Goal: Complete application form: Complete application form

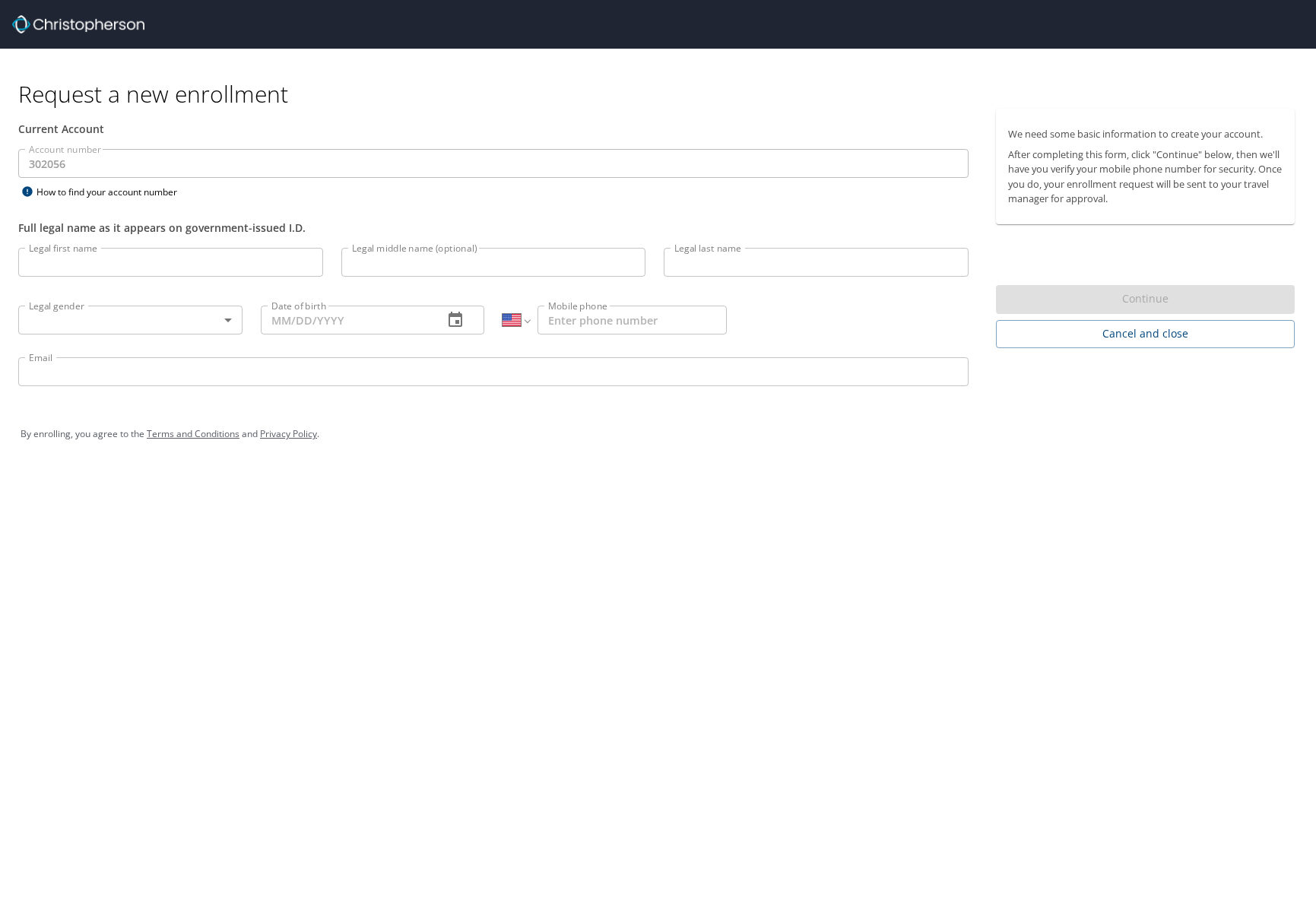
select select "US"
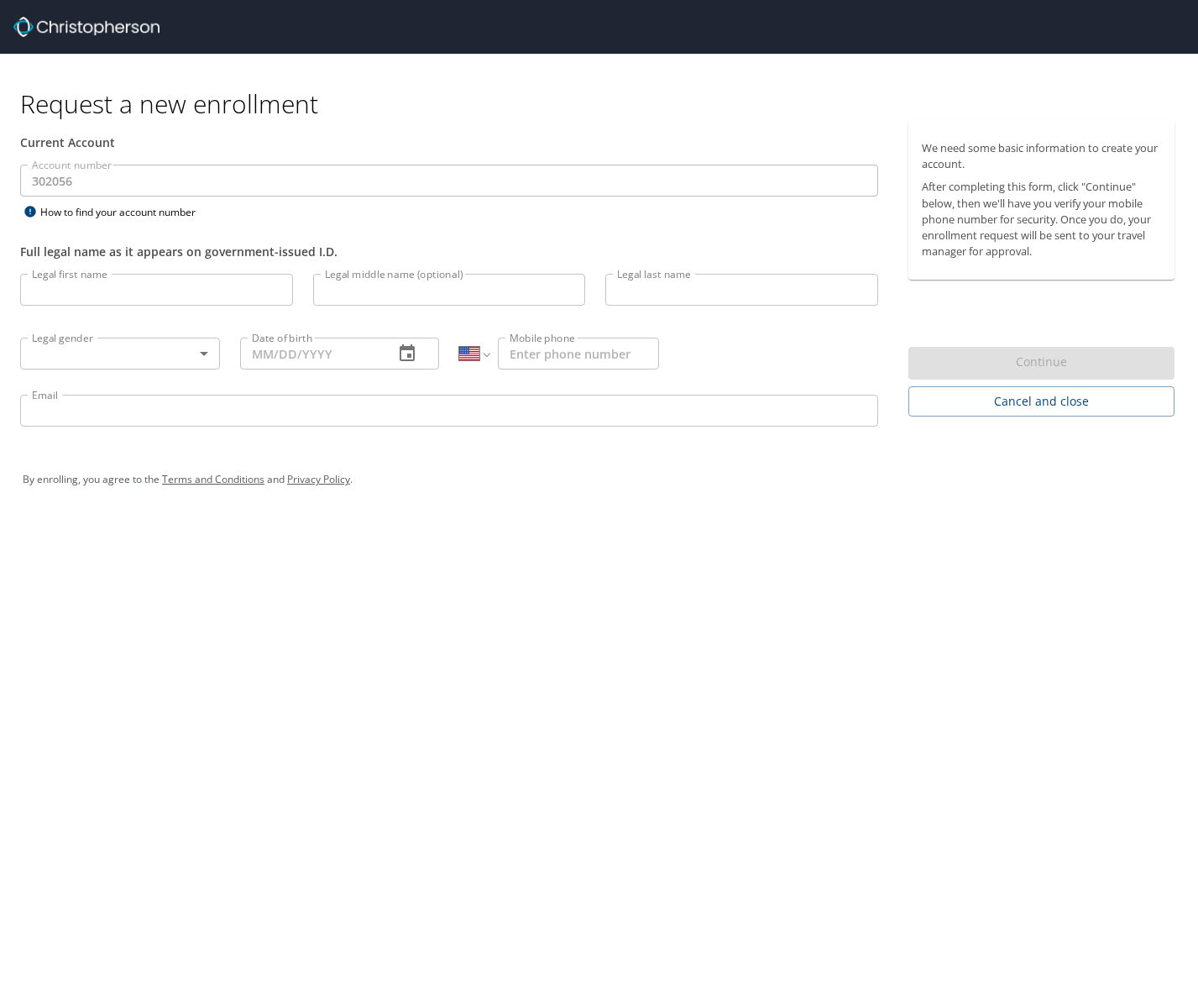
click at [109, 290] on input "Legal first name" at bounding box center [156, 290] width 273 height 32
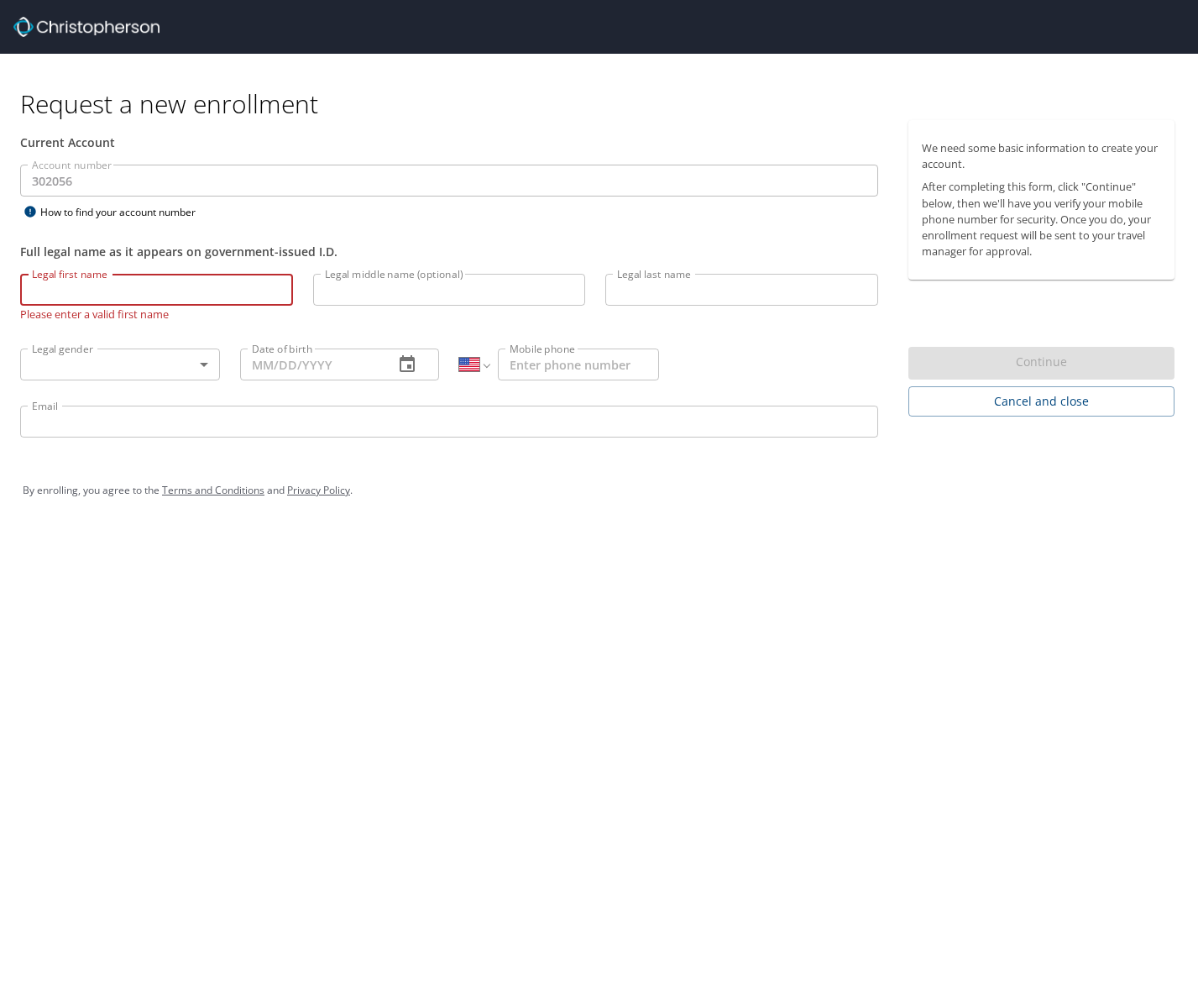
type input "p"
type input "[PERSON_NAME]"
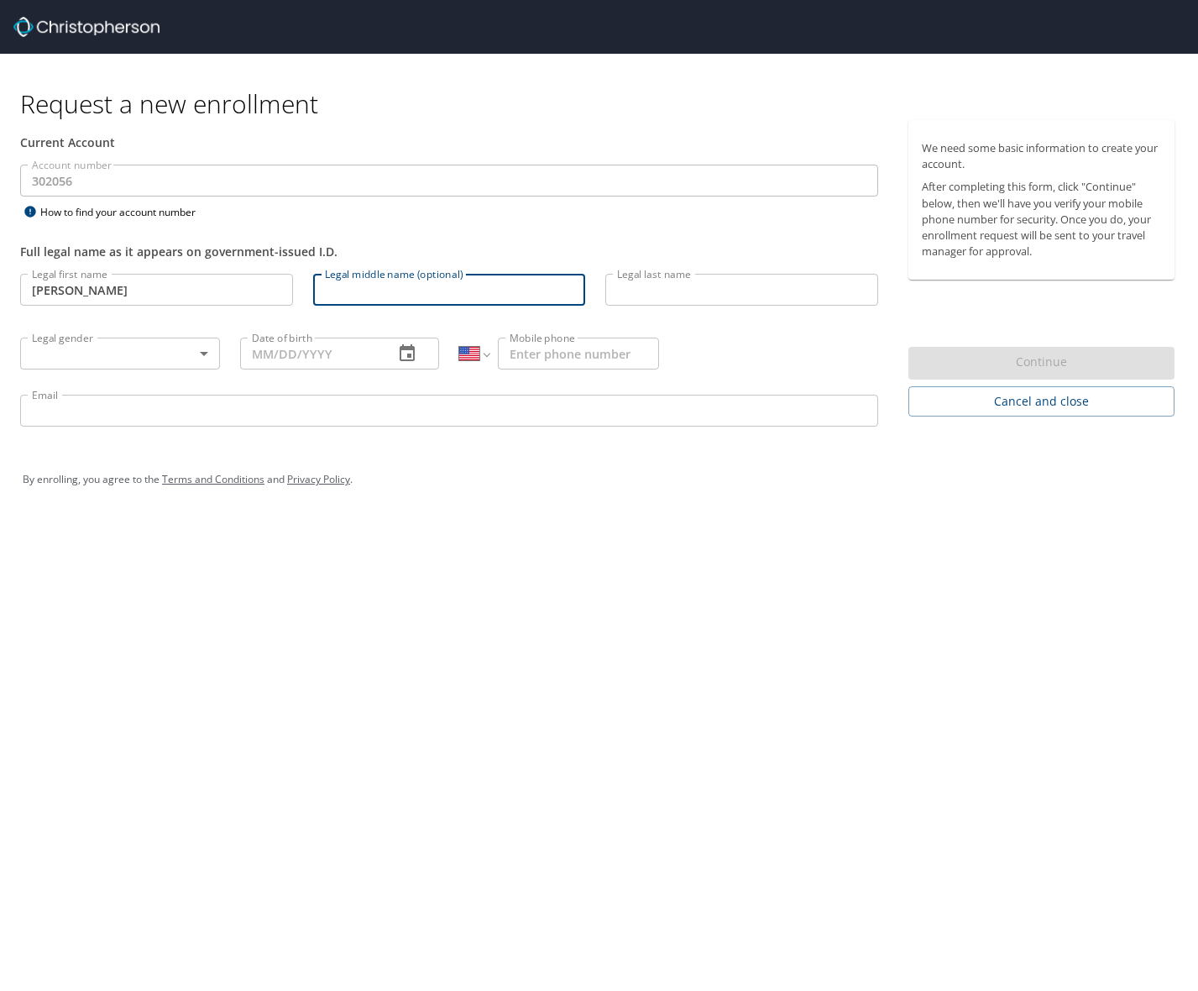
type input "a"
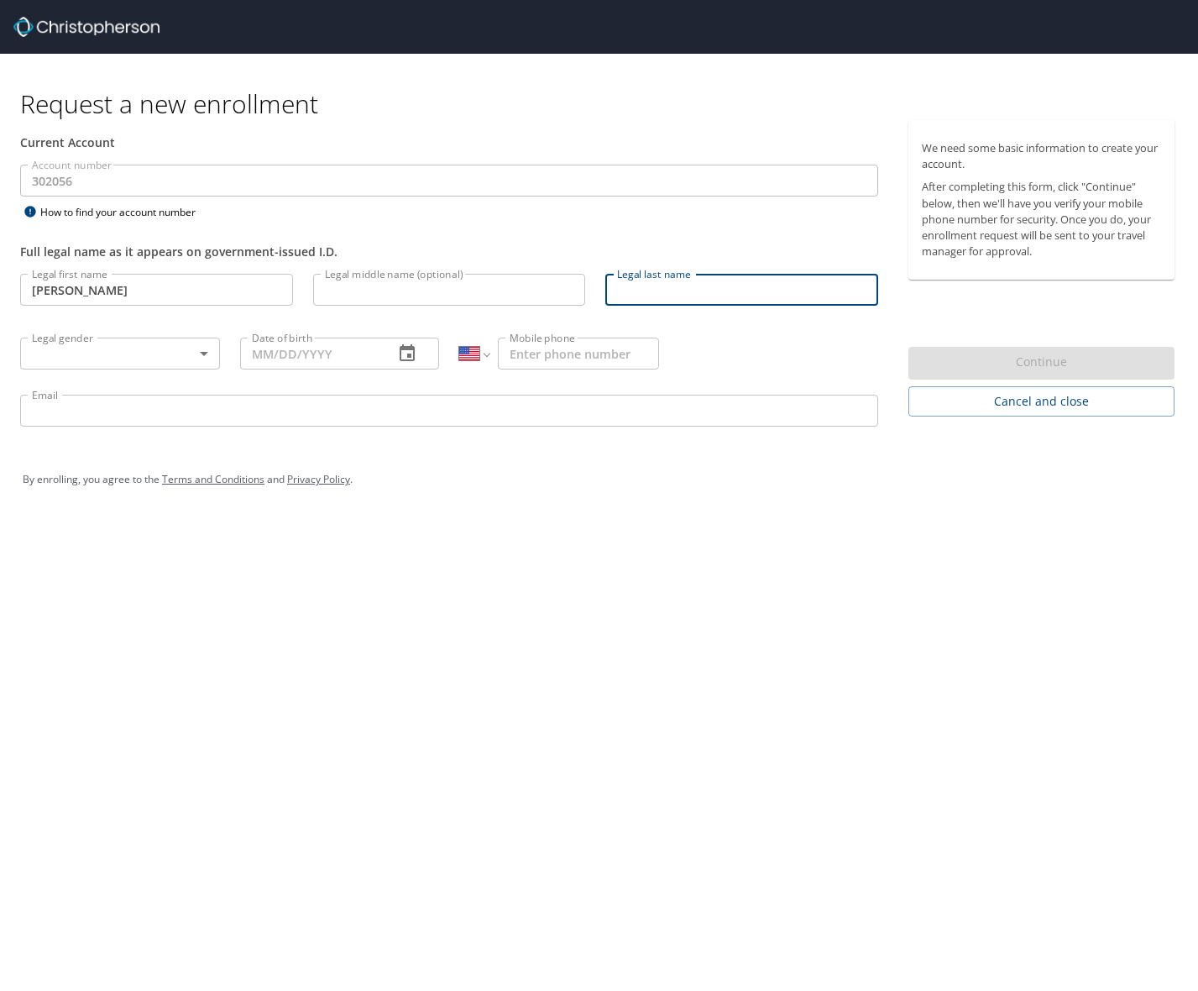
type input "s"
type input "[PERSON_NAME]"
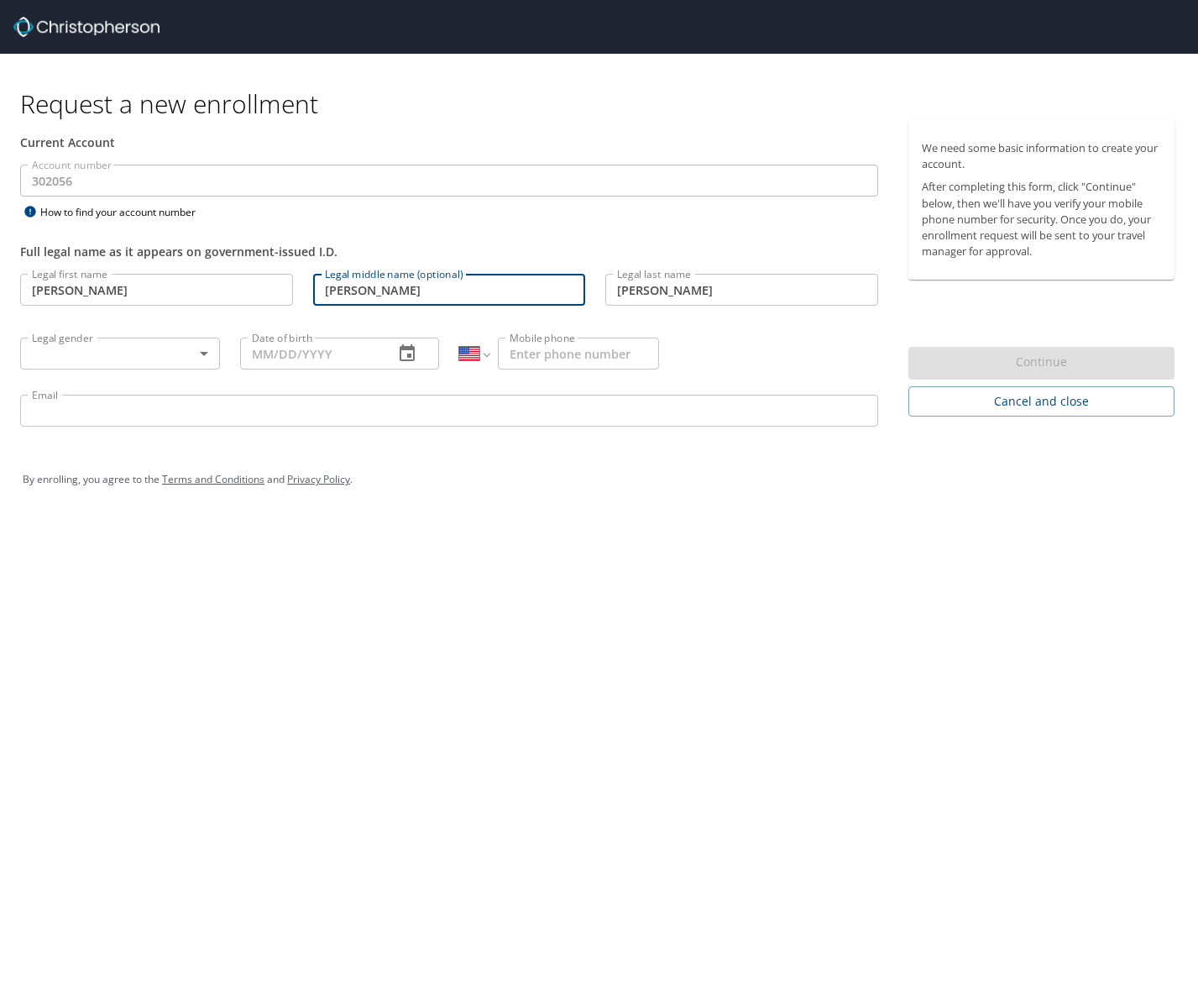
type input "[PERSON_NAME]"
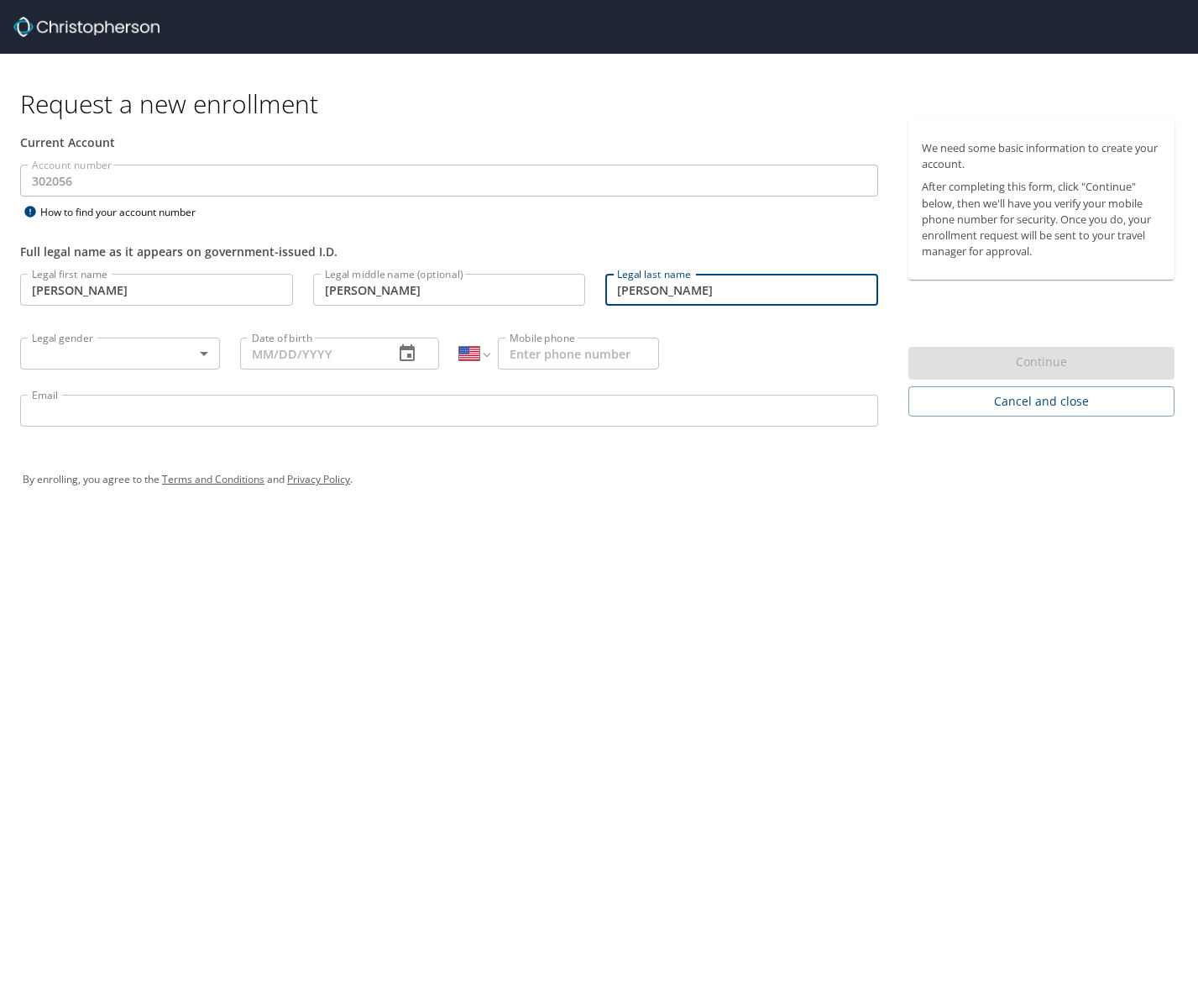
click at [187, 361] on body "Request a new enrollment Current Account Account number 302056 Account number H…" at bounding box center [599, 495] width 1198 height 991
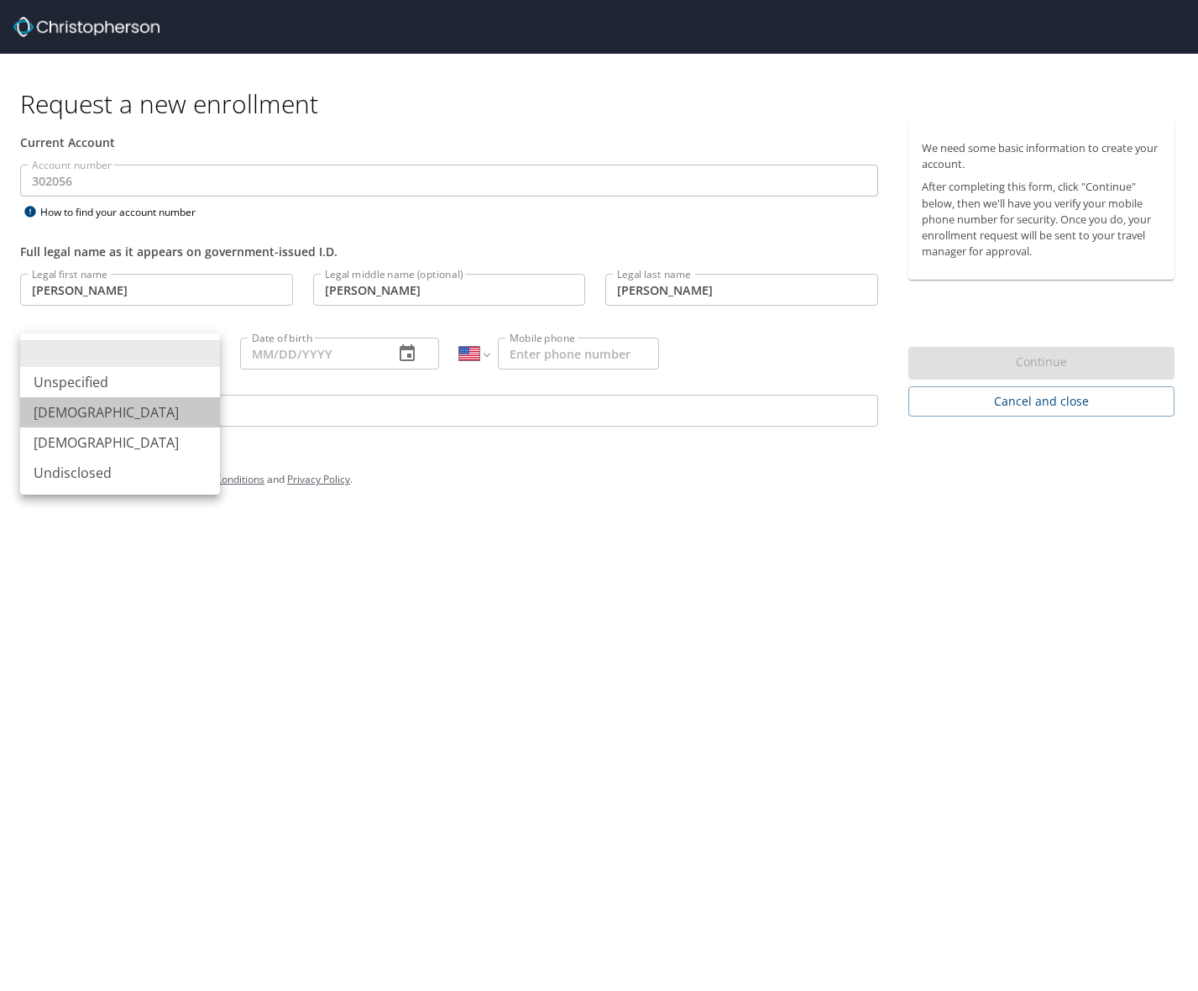
click at [115, 422] on li "[DEMOGRAPHIC_DATA]" at bounding box center [120, 412] width 200 height 30
type input "[DEMOGRAPHIC_DATA]"
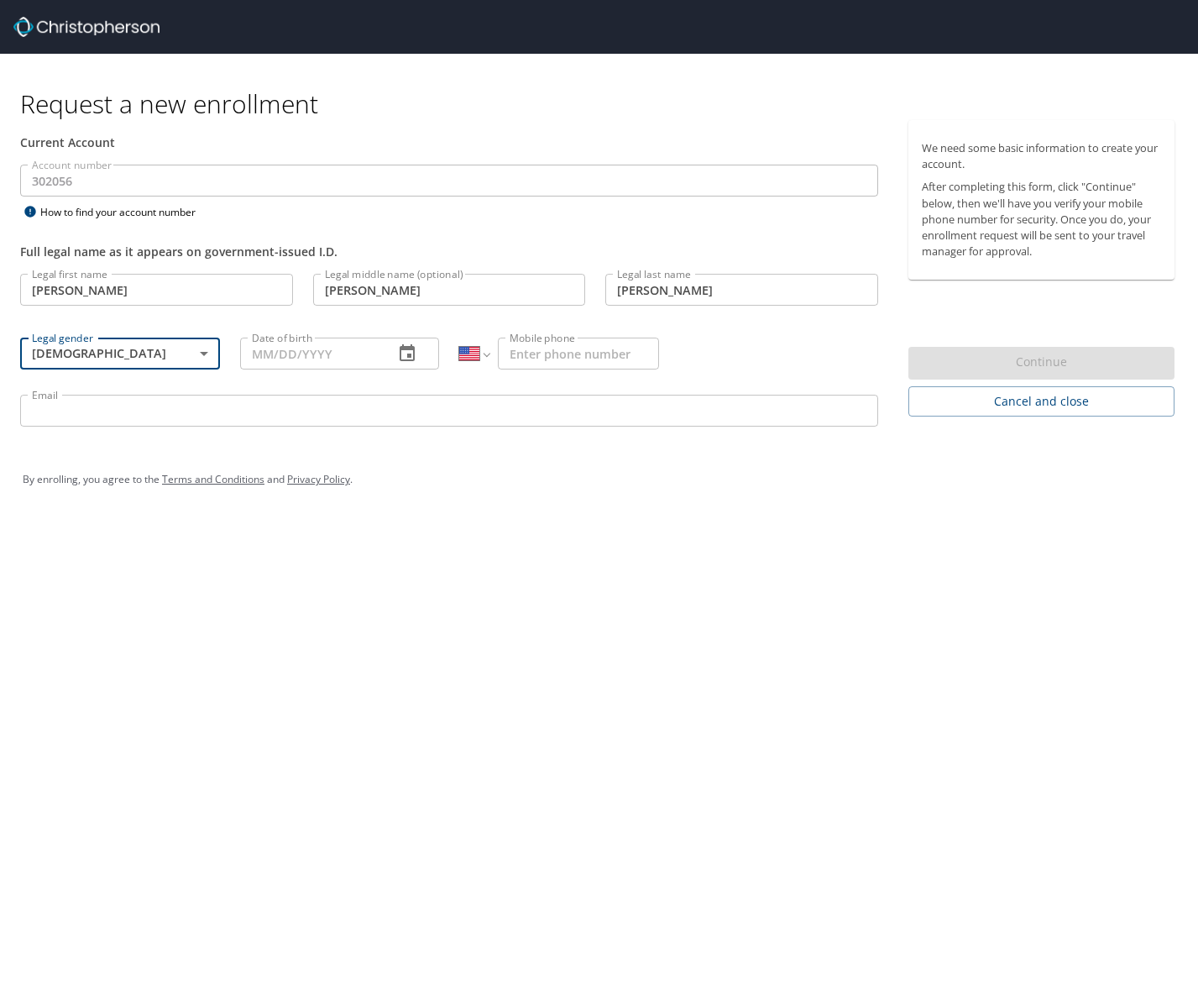
click at [320, 350] on input "Date of birth" at bounding box center [310, 354] width 141 height 32
type input "[DATE]"
click at [589, 349] on input "Mobile phone" at bounding box center [578, 354] width 161 height 32
type input "[PHONE_NUMBER]"
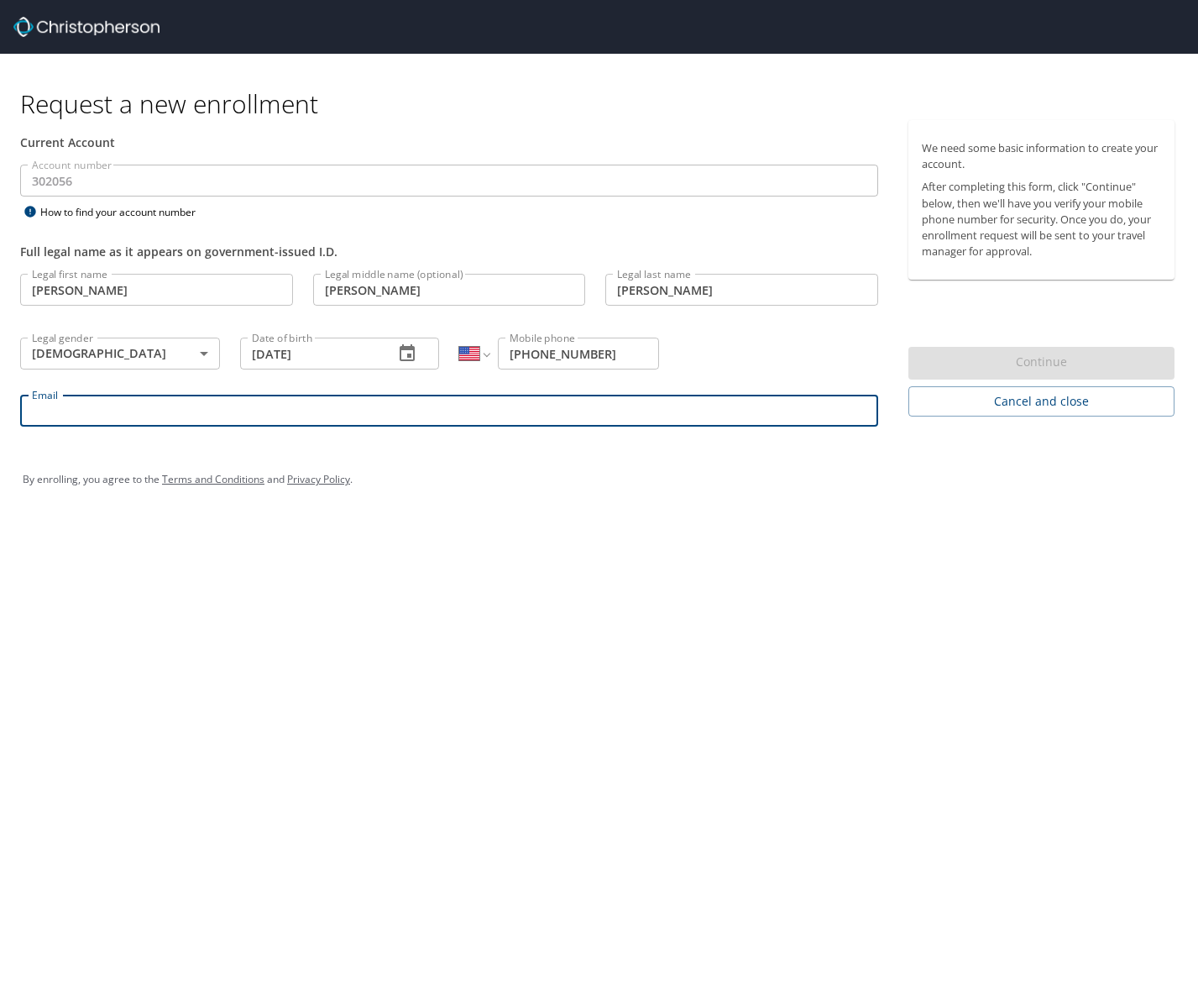
click at [363, 411] on input "Email" at bounding box center [449, 411] width 858 height 32
type input "S"
type input "c"
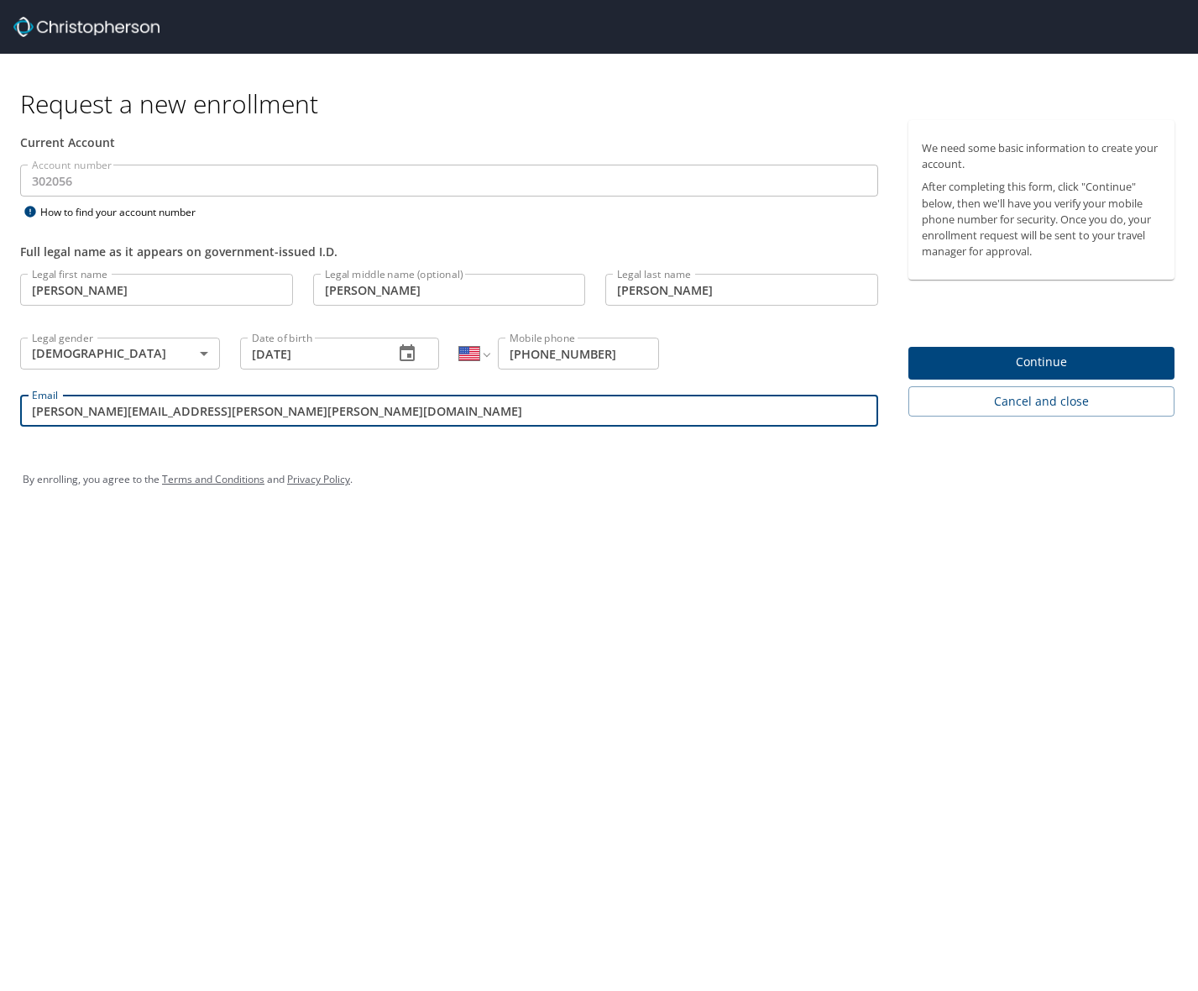
type input "[PERSON_NAME][EMAIL_ADDRESS][PERSON_NAME][PERSON_NAME][DOMAIN_NAME]"
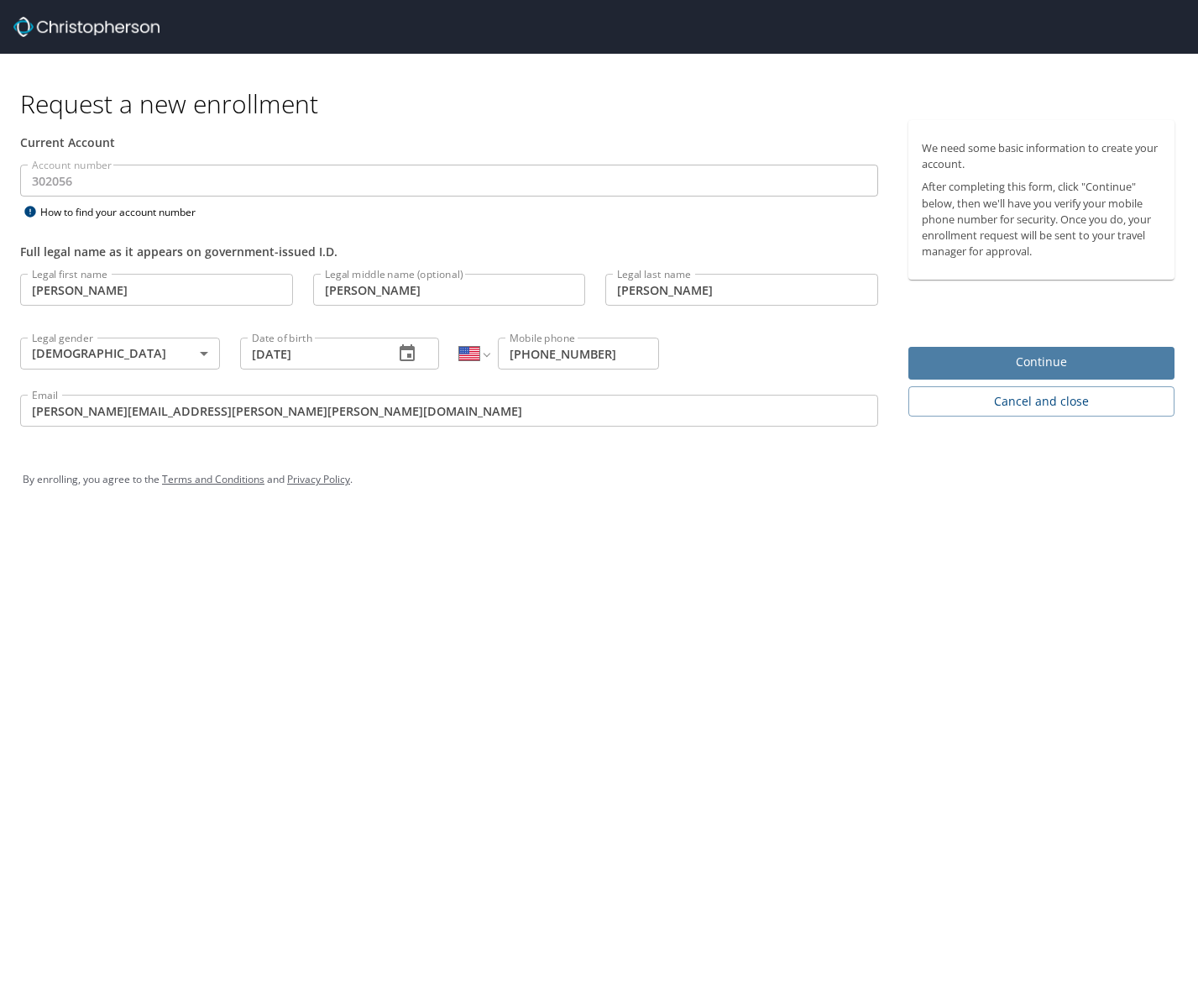
click at [1016, 359] on span "Continue" at bounding box center [1041, 362] width 239 height 21
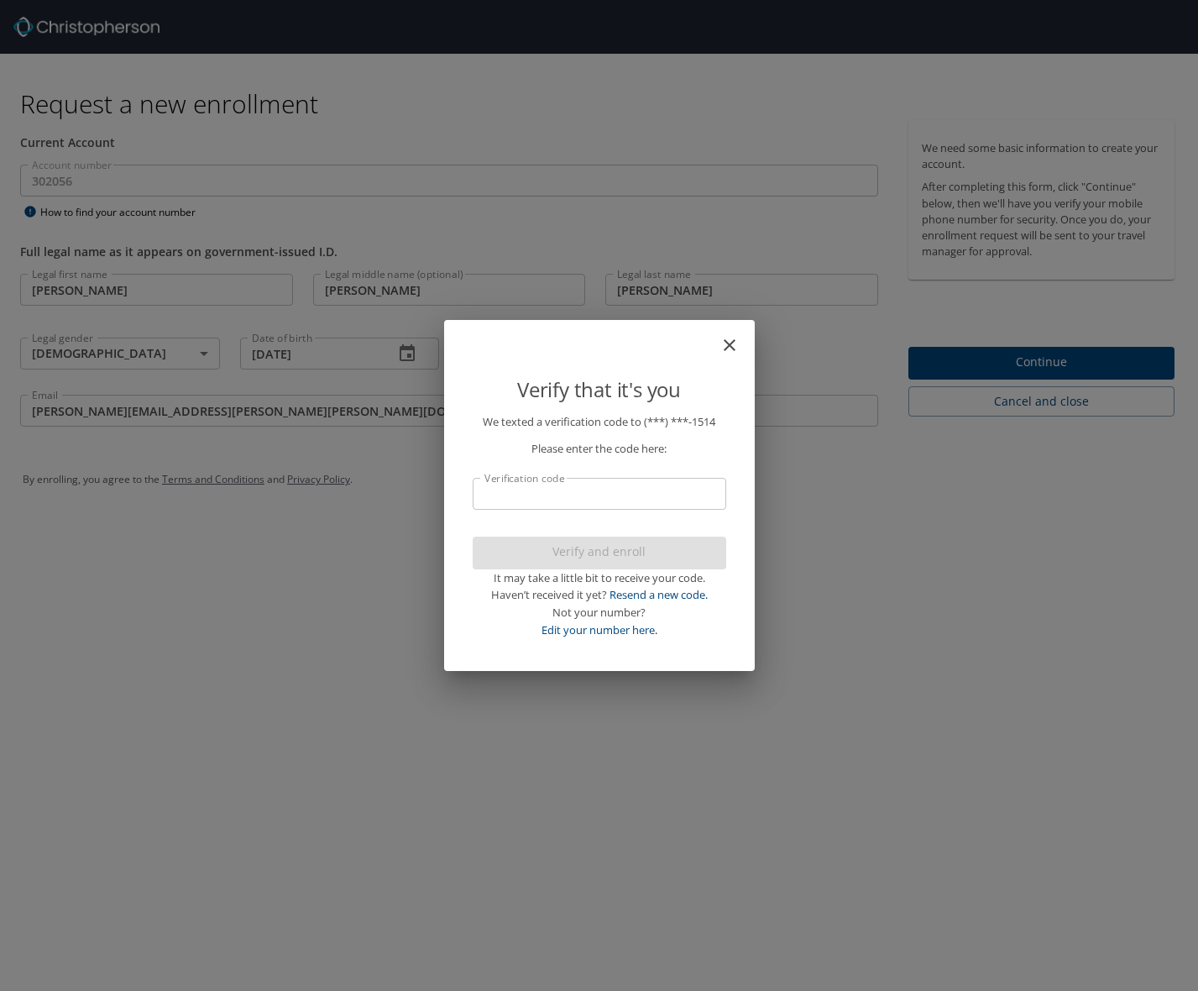
click at [571, 506] on input "Verification code" at bounding box center [600, 494] width 254 height 32
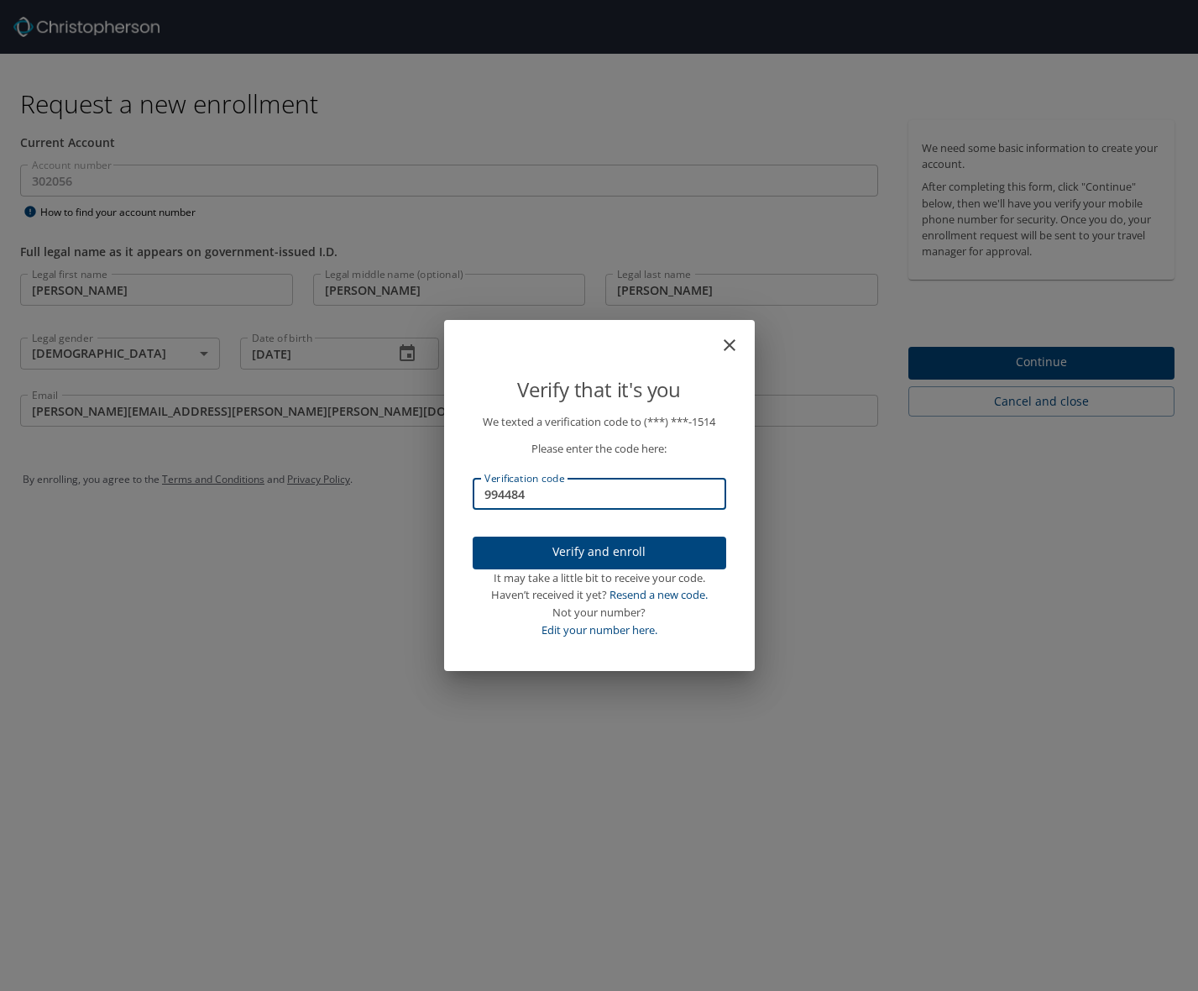
type input "994484"
click at [583, 546] on span "Verify and enroll" at bounding box center [599, 552] width 227 height 21
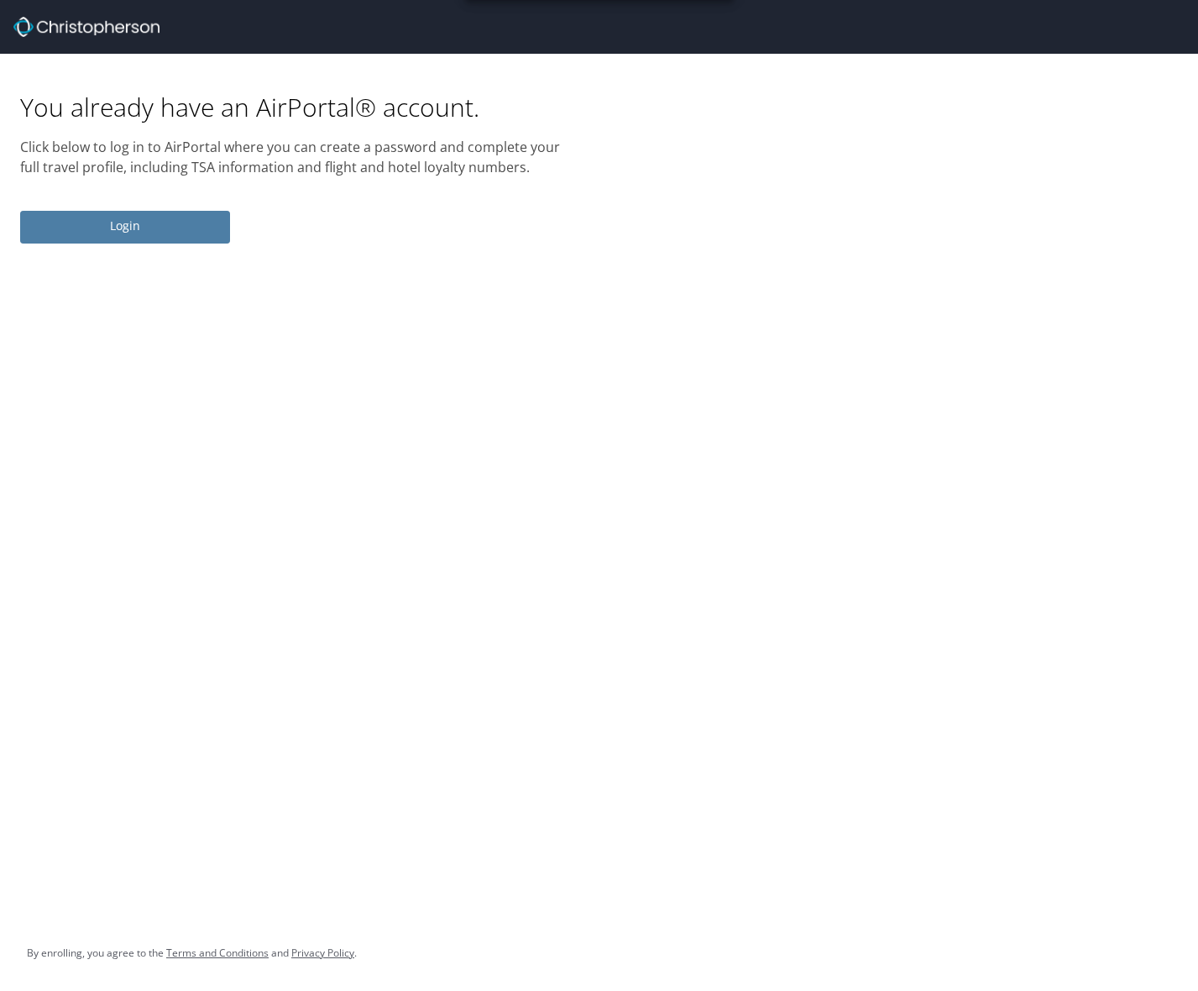
click at [117, 226] on span "Login" at bounding box center [125, 226] width 183 height 21
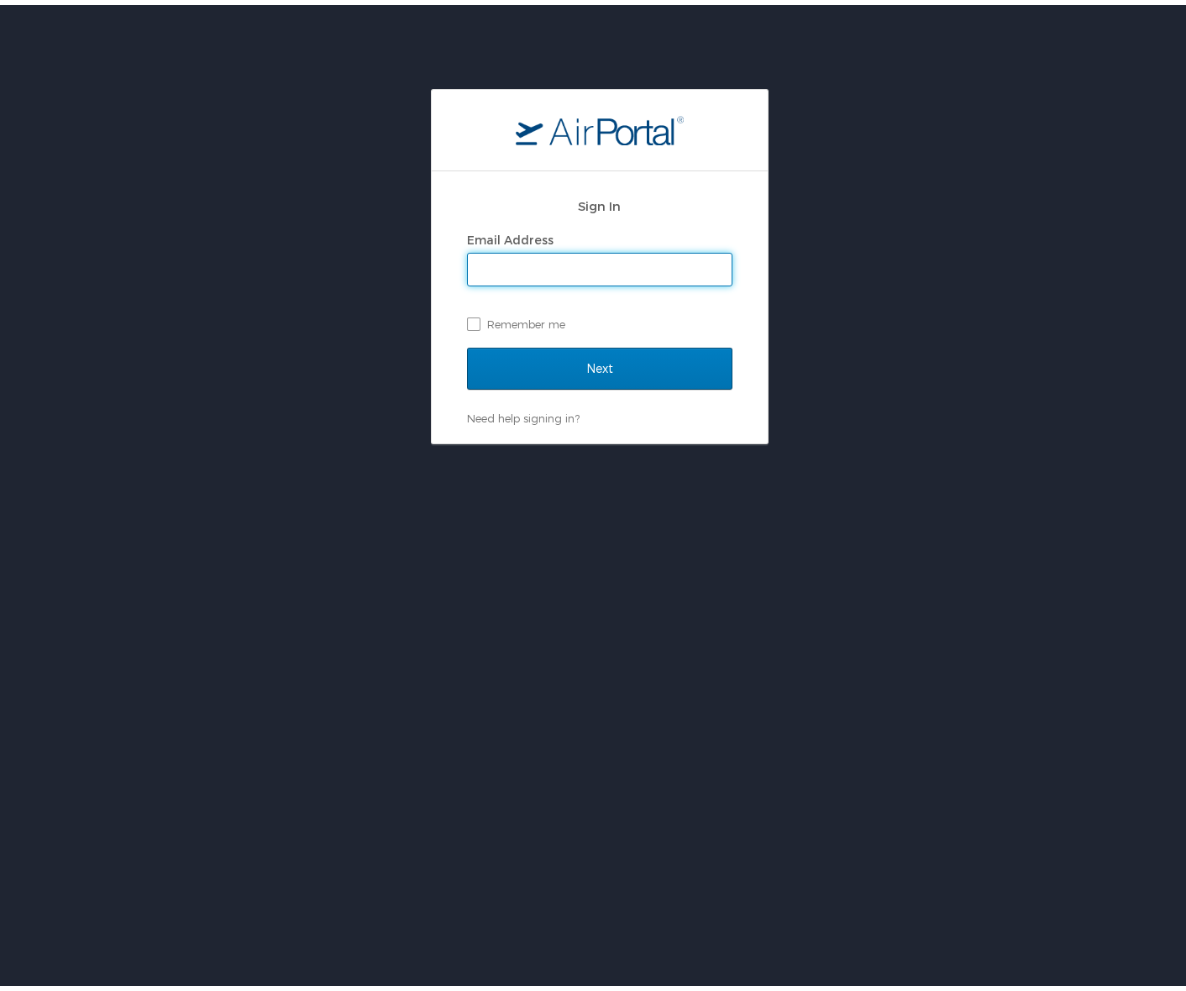
type input "[PERSON_NAME][EMAIL_ADDRESS][PERSON_NAME][PERSON_NAME][DOMAIN_NAME]"
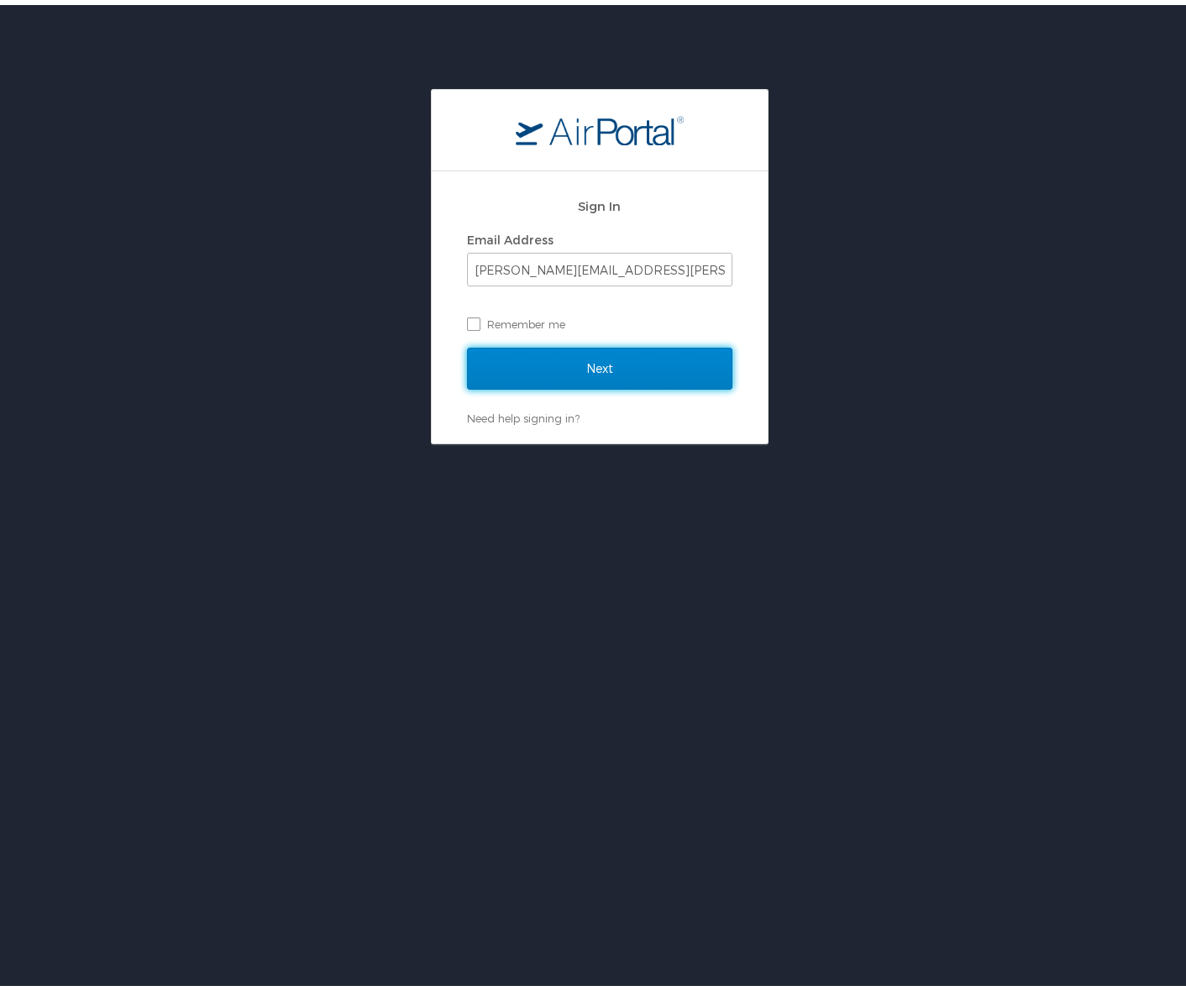
drag, startPoint x: 585, startPoint y: 368, endPoint x: 483, endPoint y: 142, distance: 248.0
click at [483, 142] on main "Sign In Email Address [PERSON_NAME][EMAIL_ADDRESS][PERSON_NAME][PERSON_NAME][DO…" at bounding box center [600, 261] width 338 height 355
click at [287, 333] on div "Sign In Email Address [PERSON_NAME][EMAIL_ADDRESS][PERSON_NAME][PERSON_NAME][DO…" at bounding box center [599, 261] width 1198 height 355
